Goal: Task Accomplishment & Management: Manage account settings

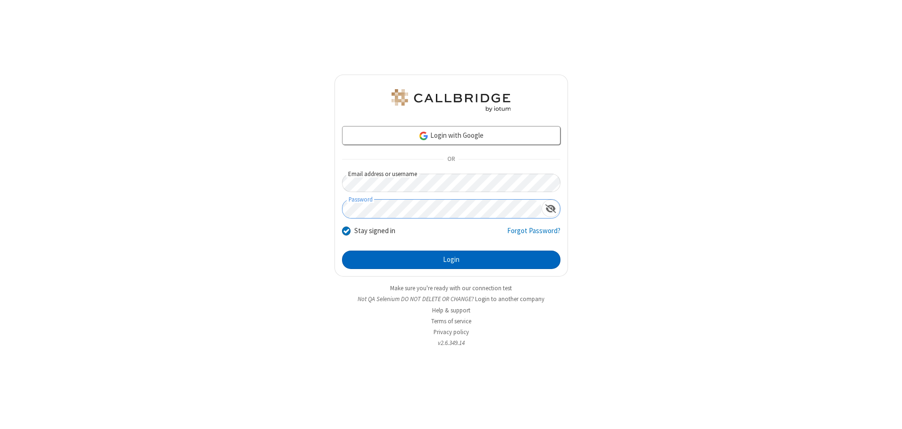
click at [451, 259] on button "Login" at bounding box center [451, 259] width 218 height 19
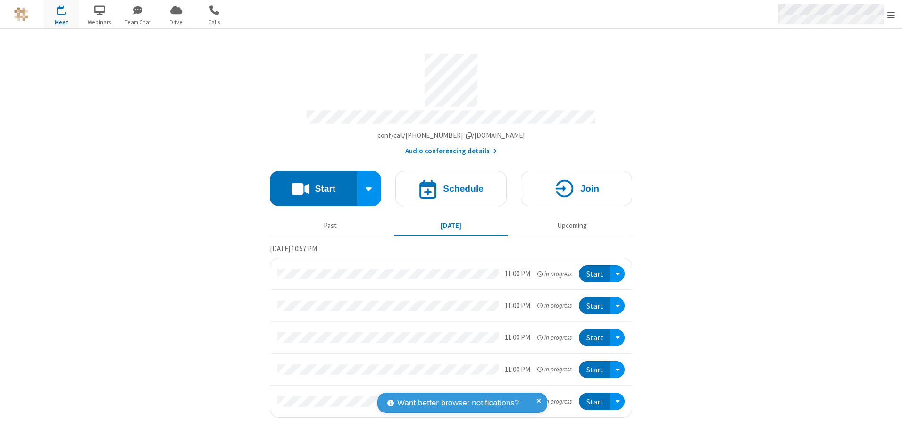
click at [891, 15] on span "Open menu" at bounding box center [891, 14] width 8 height 9
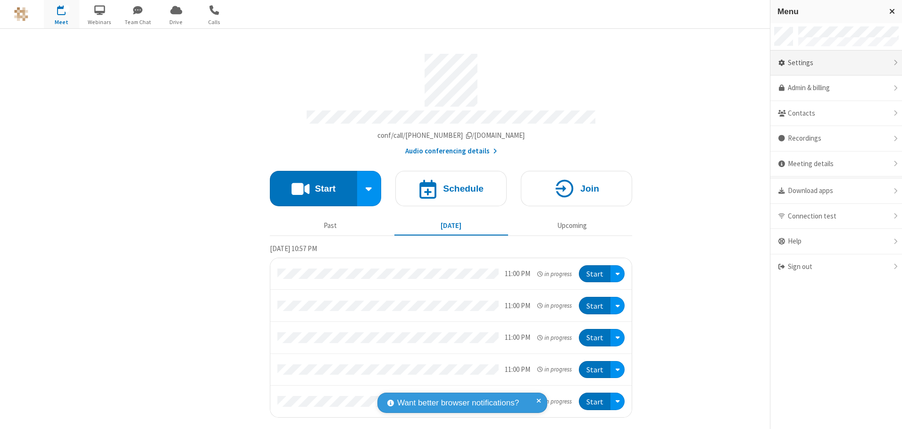
click at [836, 63] on div "Settings" at bounding box center [836, 62] width 132 height 25
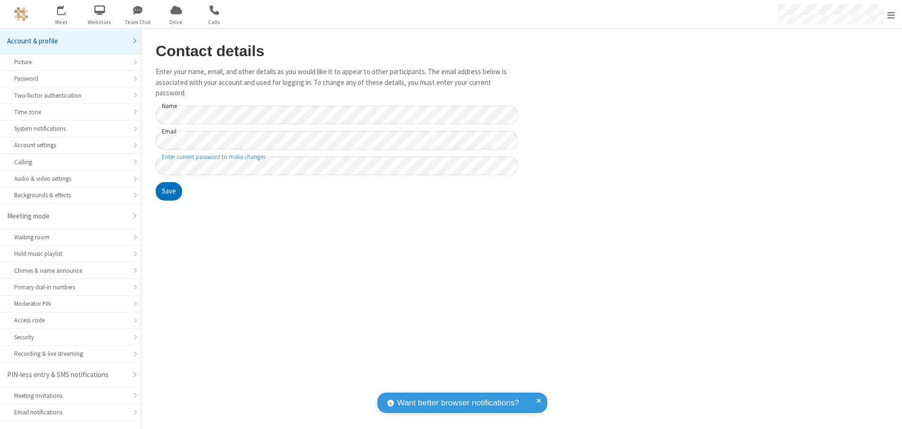
scroll to position [17, 0]
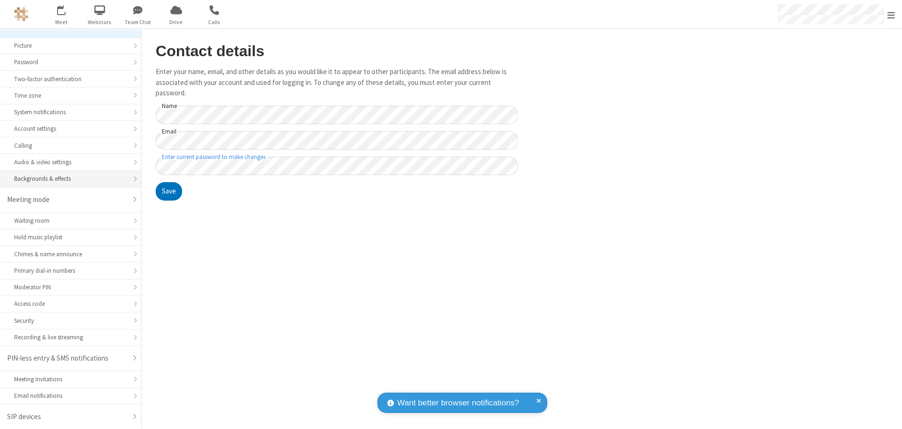
click at [67, 179] on div "Backgrounds & effects" at bounding box center [70, 178] width 113 height 9
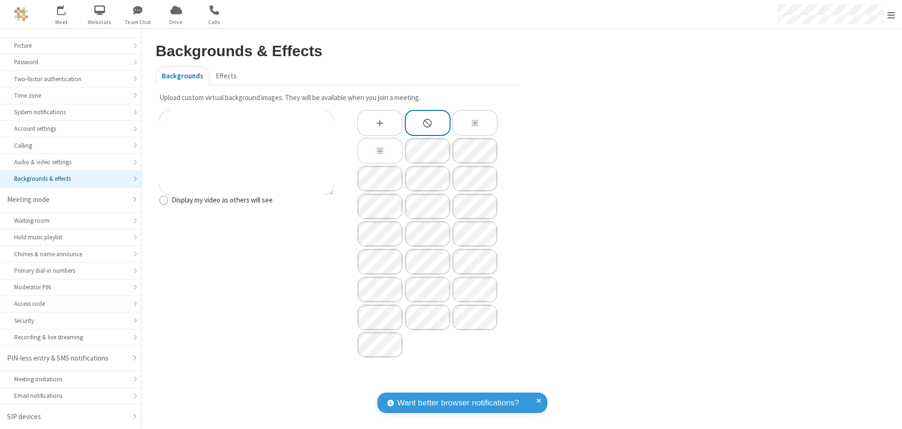
type input "C:\fakepath\virtual_background_test.jpg"
